Goal: Find contact information: Obtain details needed to contact an individual or organization

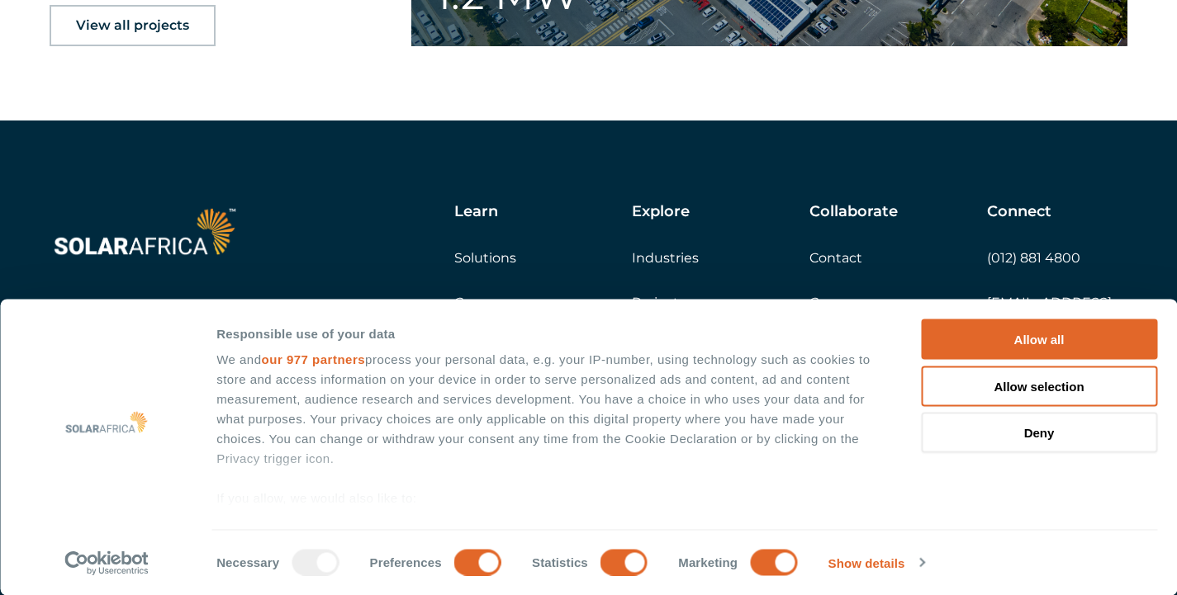
scroll to position [2739, 0]
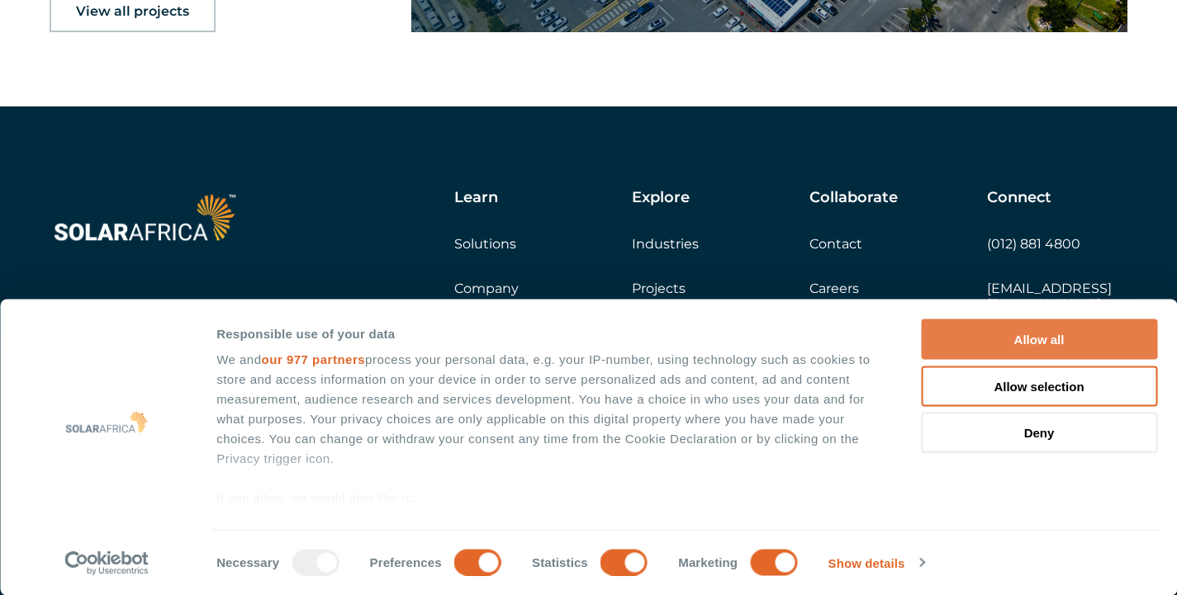
click at [1062, 340] on button "Allow all" at bounding box center [1039, 340] width 236 height 40
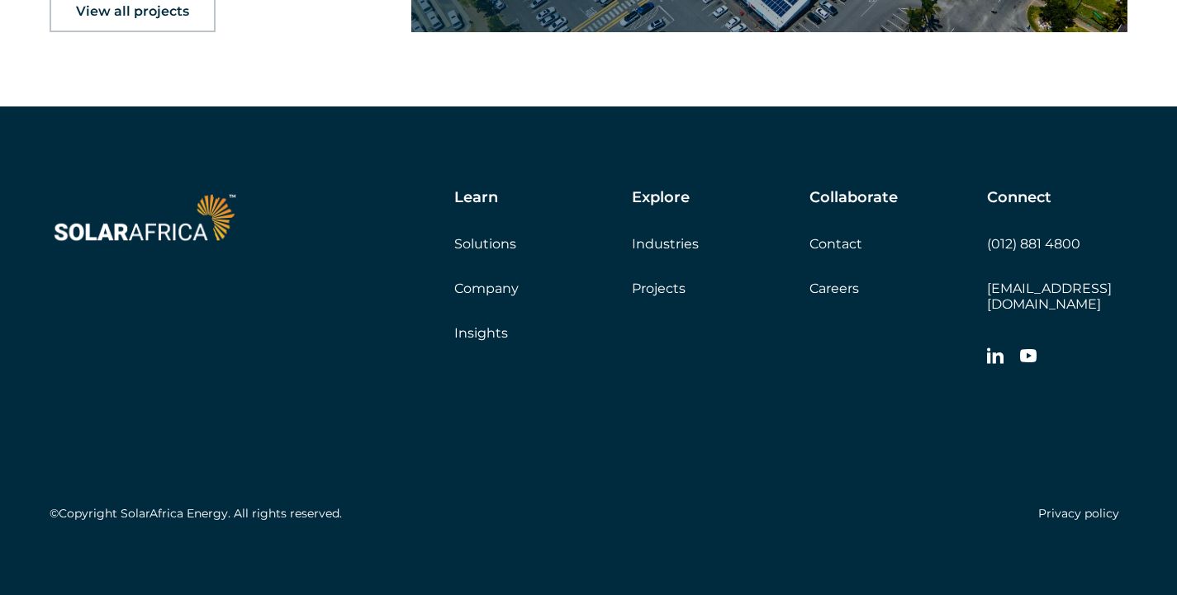
click at [850, 249] on link "Contact" at bounding box center [835, 244] width 53 height 16
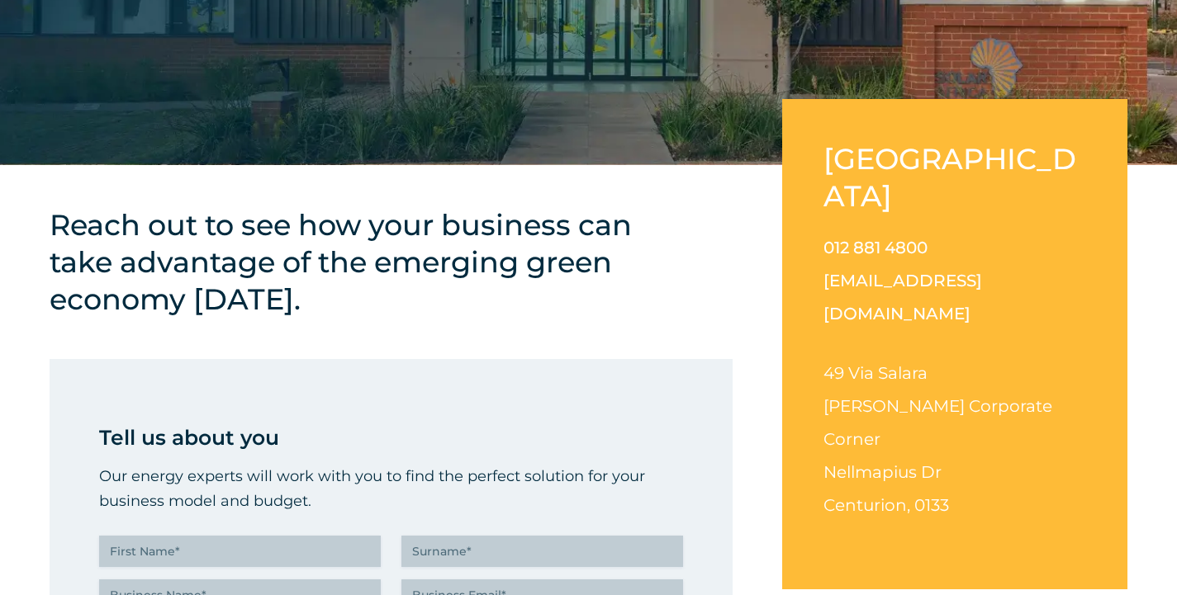
scroll to position [413, 0]
